Goal: Task Accomplishment & Management: Use online tool/utility

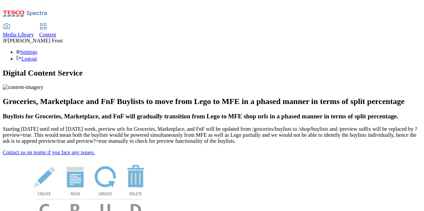
click at [56, 32] on span "Content" at bounding box center [47, 35] width 17 height 6
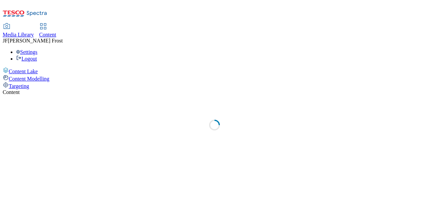
select select "ghs-uk"
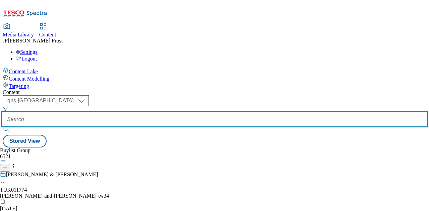
click at [156, 113] on input "text" at bounding box center [214, 119] width 423 height 13
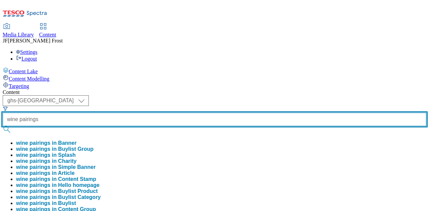
type input "wine pairings"
click at [3, 126] on button "submit" at bounding box center [7, 129] width 9 height 7
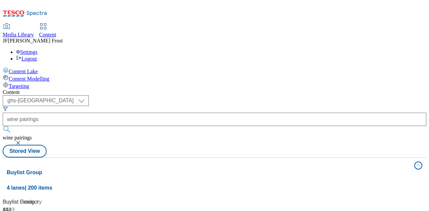
click at [272, 95] on div "( optional ) ghs-roi ghs-uk ghs-uk wine pairings wine pairings Stored View" at bounding box center [214, 126] width 423 height 62
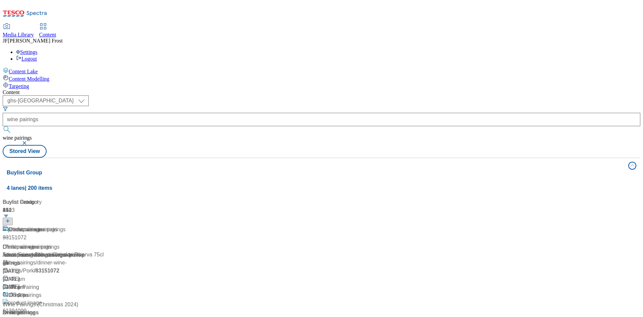
drag, startPoint x: 412, startPoint y: 1, endPoint x: 133, endPoint y: 209, distance: 348.7
click at [39, 211] on div "Wine Pairing" at bounding box center [24, 287] width 30 height 8
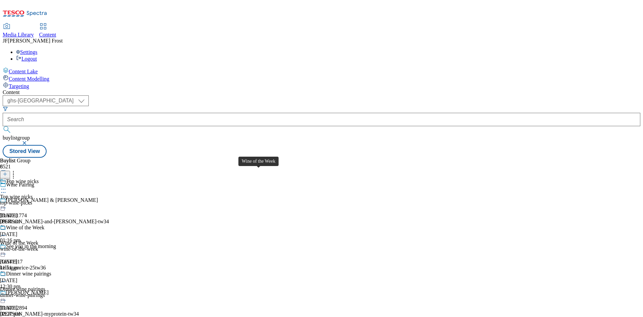
click at [45, 211] on div "Wine of the Week" at bounding box center [25, 228] width 39 height 6
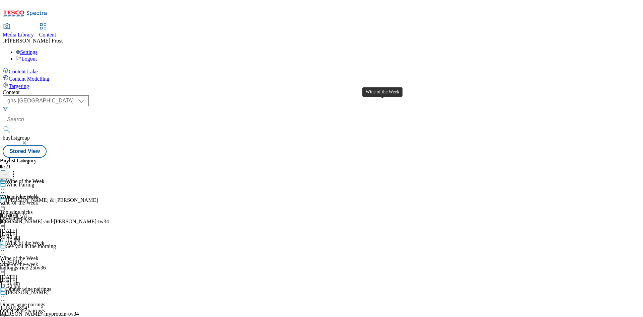
click at [45, 178] on span "Wine of the Week" at bounding box center [25, 181] width 39 height 7
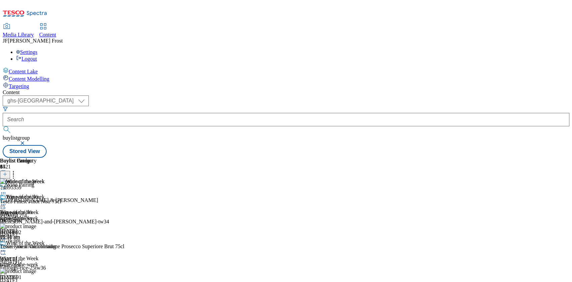
drag, startPoint x: 601, startPoint y: 2, endPoint x: 375, endPoint y: 38, distance: 228.4
click at [375, 89] on div "Content ( optional ) ghs-roi ghs-uk ghs-uk buylistgroup Stored View Buylist Gro…" at bounding box center [286, 123] width 566 height 68
drag, startPoint x: 370, startPoint y: 270, endPoint x: 399, endPoint y: 269, distance: 29.1
click at [45, 211] on div "Wine of the Week Wine of the Week wine-of-the-week 8 Oct 2025 11:51 am" at bounding box center [22, 217] width 45 height 46
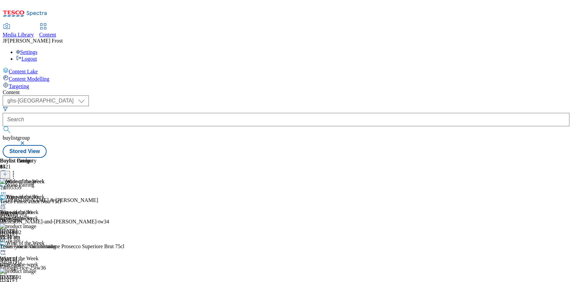
click at [45, 201] on div at bounding box center [22, 205] width 45 height 8
click at [42, 211] on span "Un-publish" at bounding box center [31, 280] width 21 height 5
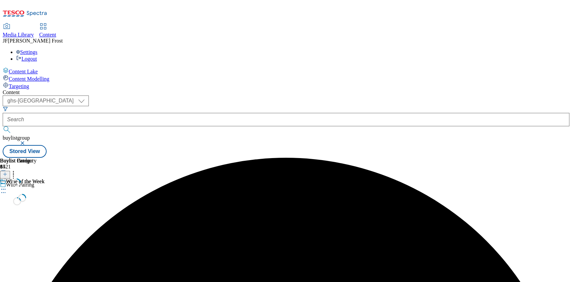
scroll to position [0, 0]
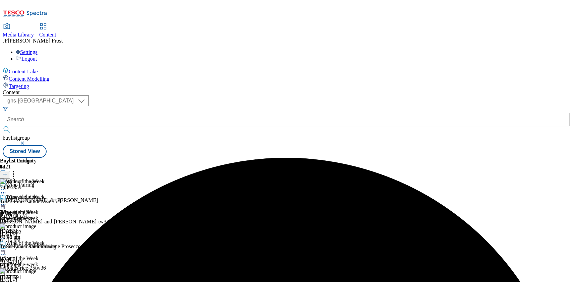
click at [7, 201] on icon at bounding box center [3, 204] width 7 height 7
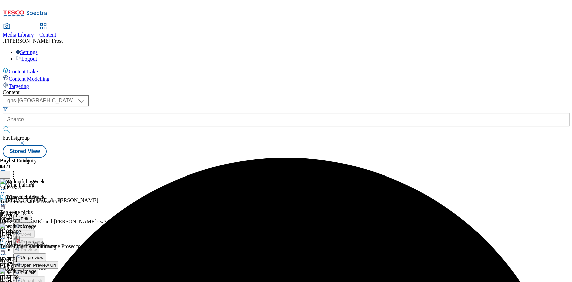
click at [43, 211] on span "Un-preview" at bounding box center [32, 257] width 22 height 5
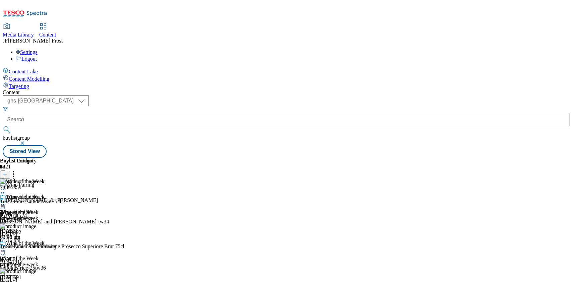
scroll to position [0, 23]
click at [17, 170] on icon at bounding box center [13, 173] width 7 height 7
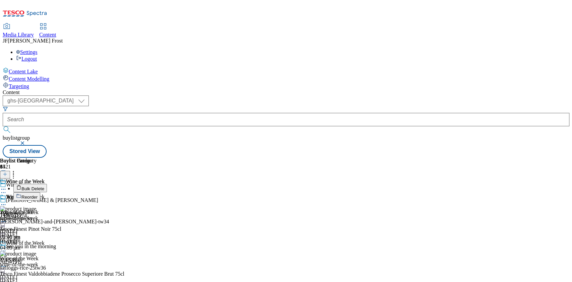
click at [40, 192] on button "Reorder" at bounding box center [26, 196] width 27 height 8
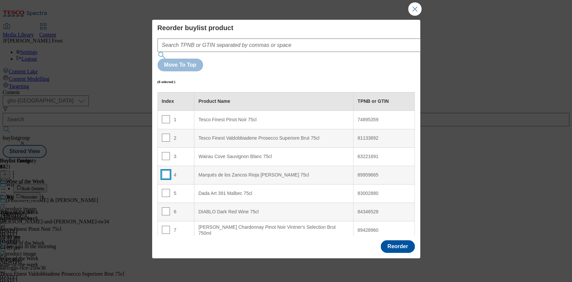
click at [165, 170] on input "Modal" at bounding box center [166, 174] width 8 height 8
checkbox input "true"
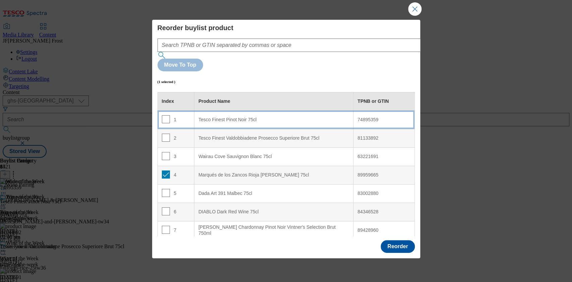
click at [236, 110] on 75cl "Tesco Finest Pinot Noir 75cl" at bounding box center [273, 119] width 159 height 18
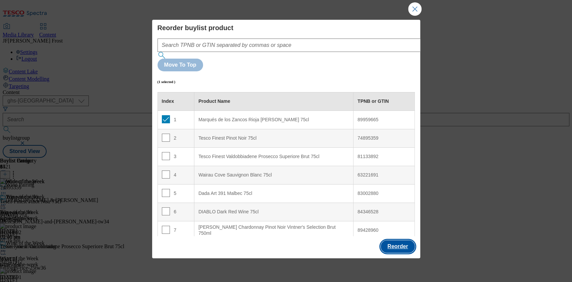
click at [394, 211] on button "Reorder" at bounding box center [397, 246] width 34 height 13
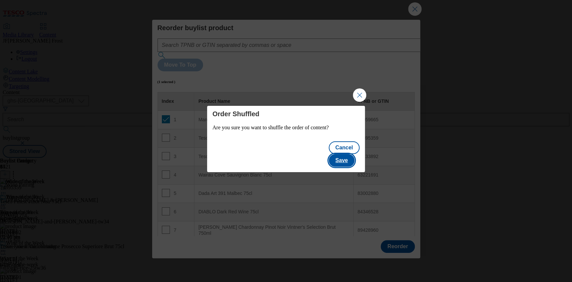
click at [349, 154] on button "Save" at bounding box center [341, 160] width 26 height 13
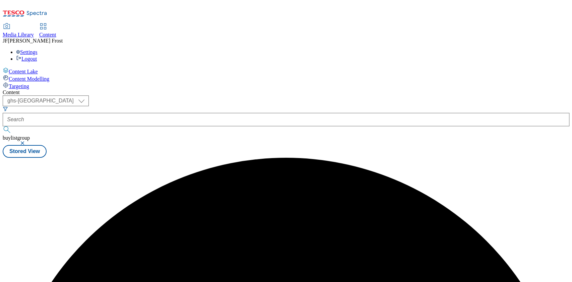
scroll to position [0, 0]
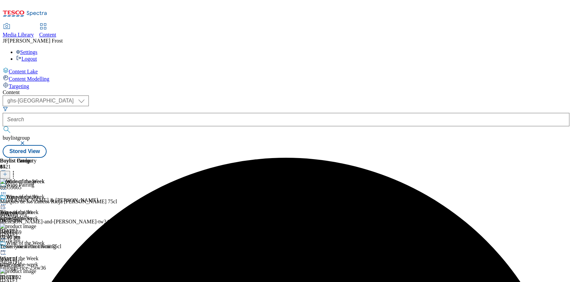
click at [7, 201] on icon at bounding box center [3, 204] width 7 height 7
click at [39, 211] on button "Preview" at bounding box center [26, 249] width 26 height 8
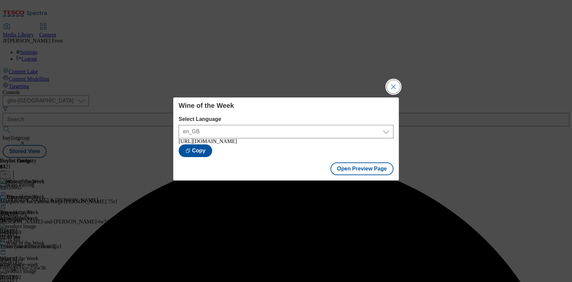
click at [394, 81] on button "Close Modal" at bounding box center [392, 86] width 13 height 13
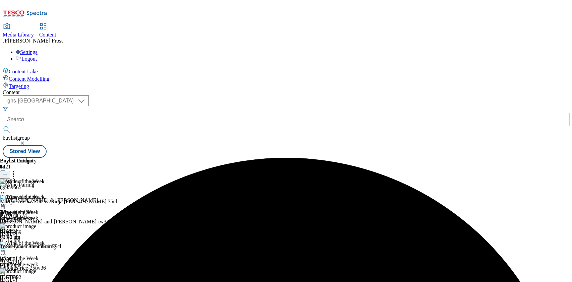
click at [7, 201] on icon at bounding box center [3, 204] width 7 height 7
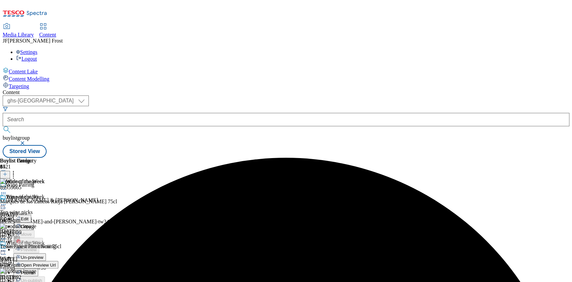
click at [35, 211] on span "Publish" at bounding box center [28, 272] width 15 height 5
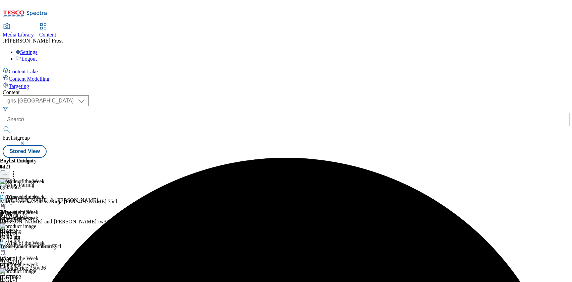
click at [428, 49] on div "Settings Logout" at bounding box center [286, 55] width 566 height 13
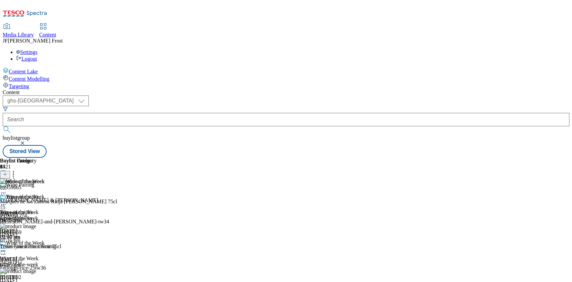
click at [37, 56] on link "Logout" at bounding box center [26, 59] width 21 height 6
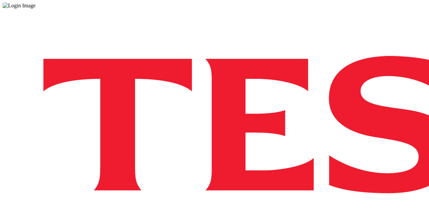
drag, startPoint x: 493, startPoint y: 15, endPoint x: 275, endPoint y: 17, distance: 218.0
click at [275, 17] on div "Log in to the Spectra’s dashboard using [PERSON_NAME]’s credentials. If you don…" at bounding box center [214, 175] width 423 height 333
